Goal: Register for event/course

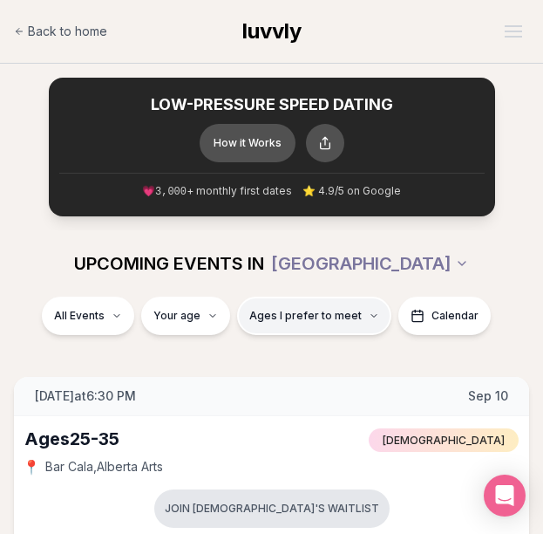
click at [328, 320] on span "Ages I prefer to meet" at bounding box center [305, 316] width 113 height 14
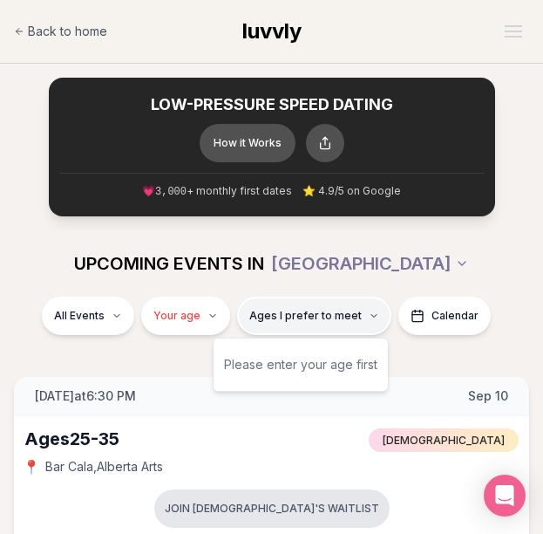
click at [328, 320] on span "Ages I prefer to meet" at bounding box center [305, 316] width 113 height 14
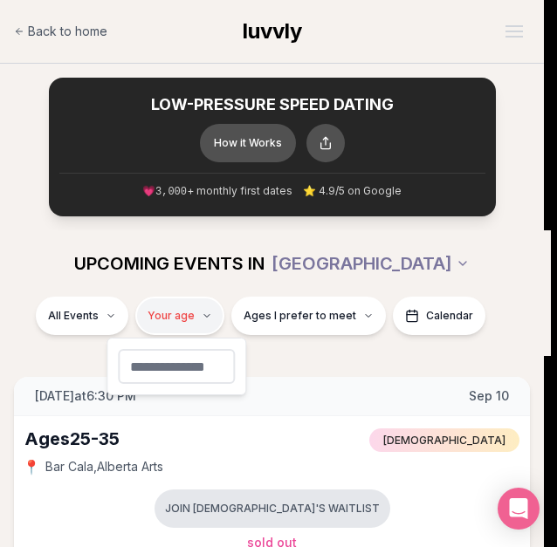
type input "**"
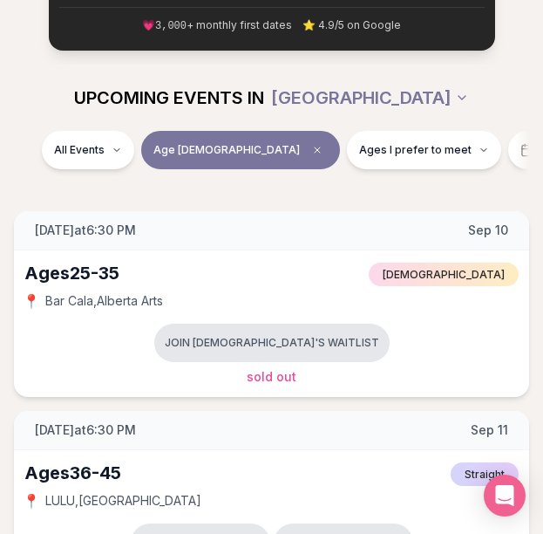
scroll to position [174, 0]
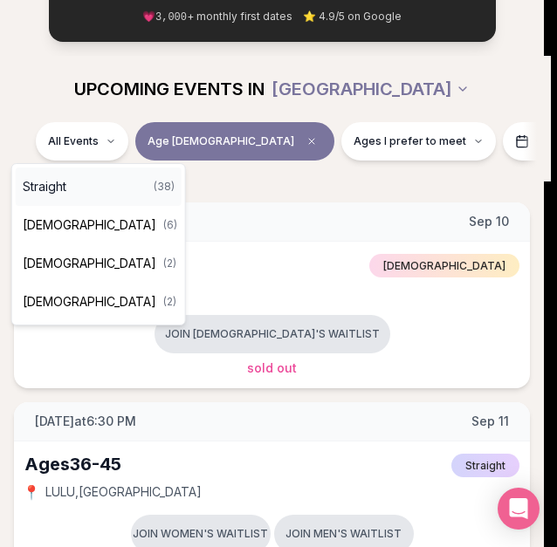
click at [42, 185] on span "Straight" at bounding box center [45, 186] width 44 height 17
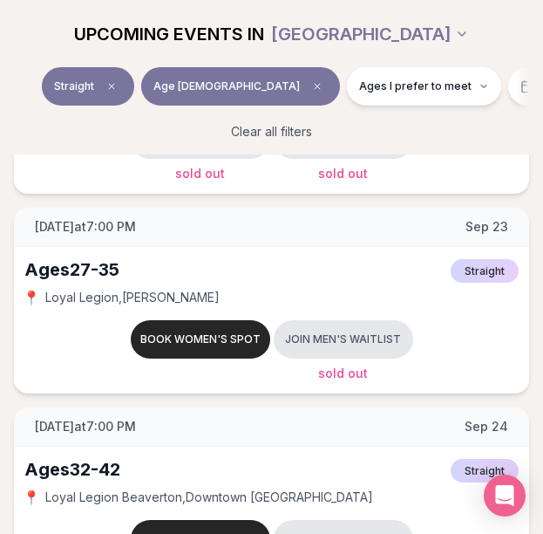
scroll to position [1483, 0]
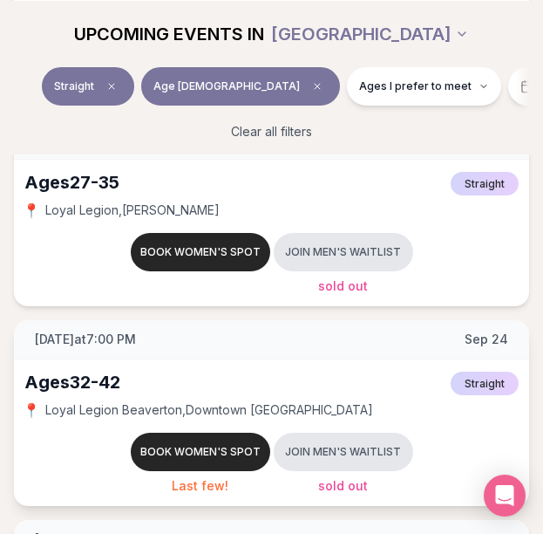
click at [33, 321] on div "[DATE] at 7:00 PM [DATE]" at bounding box center [272, 339] width 516 height 39
click at [16, 340] on div "[DATE] at 7:00 PM [DATE]" at bounding box center [272, 339] width 516 height 39
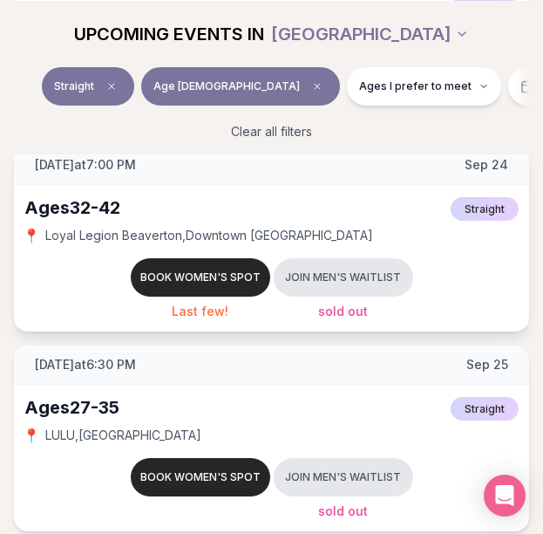
scroll to position [1919, 0]
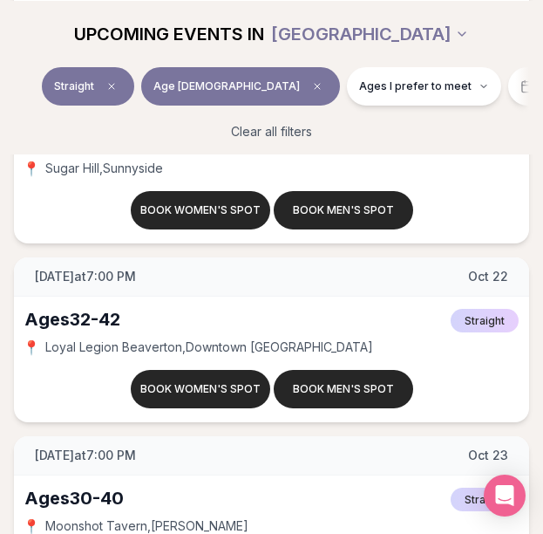
scroll to position [6106, 0]
